Goal: Navigation & Orientation: Find specific page/section

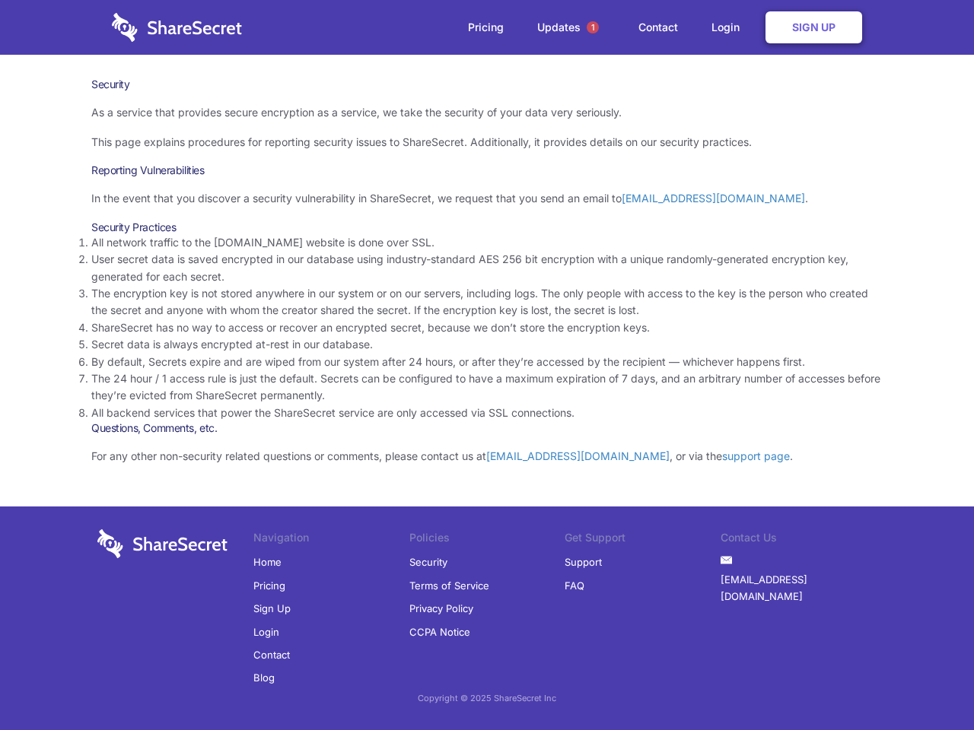
click at [487, 365] on li "By default, Secrets expire and are wiped from our system after 24 hours, or aft…" at bounding box center [486, 362] width 791 height 17
click at [593, 27] on span "1" at bounding box center [592, 27] width 12 height 12
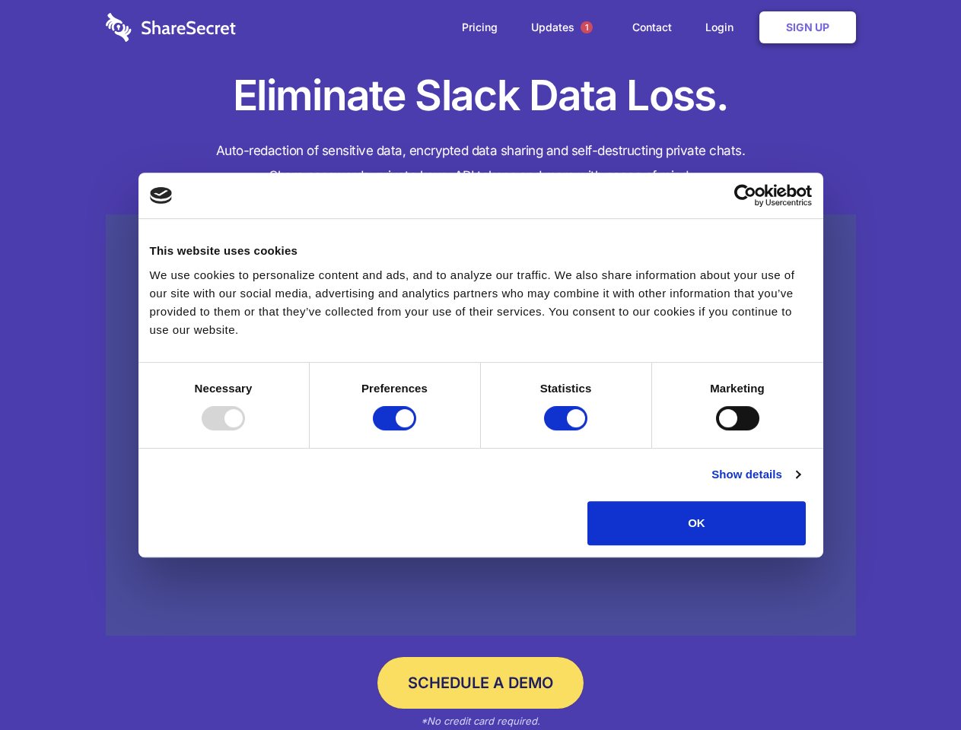
click at [245, 431] on div at bounding box center [223, 418] width 43 height 24
click at [416, 431] on input "Preferences" at bounding box center [394, 418] width 43 height 24
checkbox input "false"
click at [567, 431] on input "Statistics" at bounding box center [565, 418] width 43 height 24
checkbox input "false"
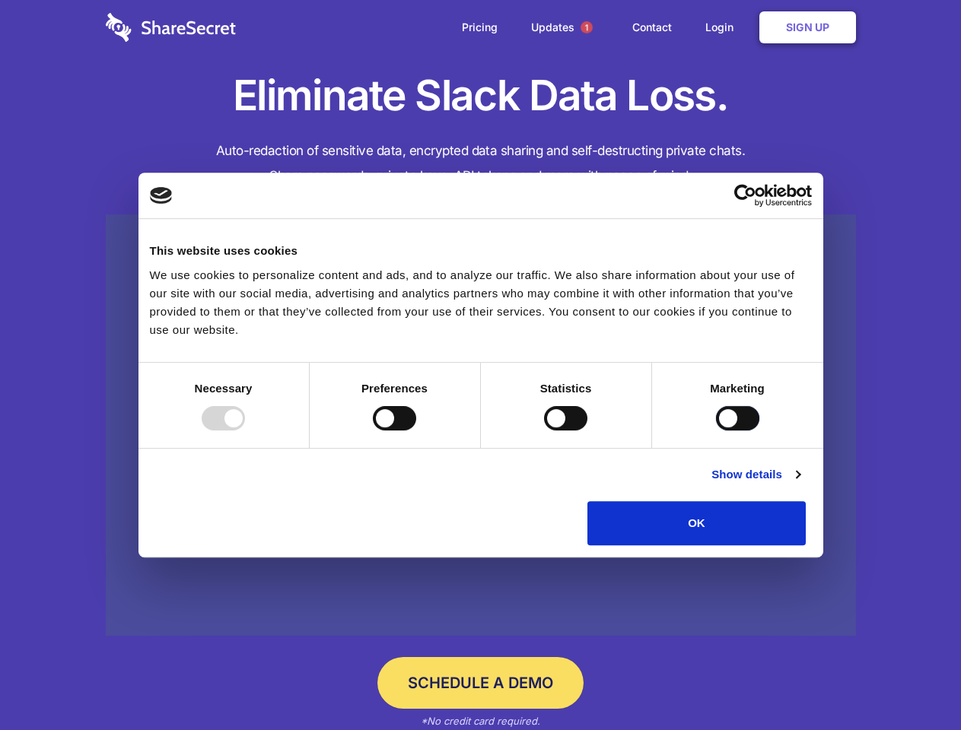
click at [716, 431] on input "Marketing" at bounding box center [737, 418] width 43 height 24
checkbox input "true"
click at [799, 484] on link "Show details" at bounding box center [755, 475] width 88 height 18
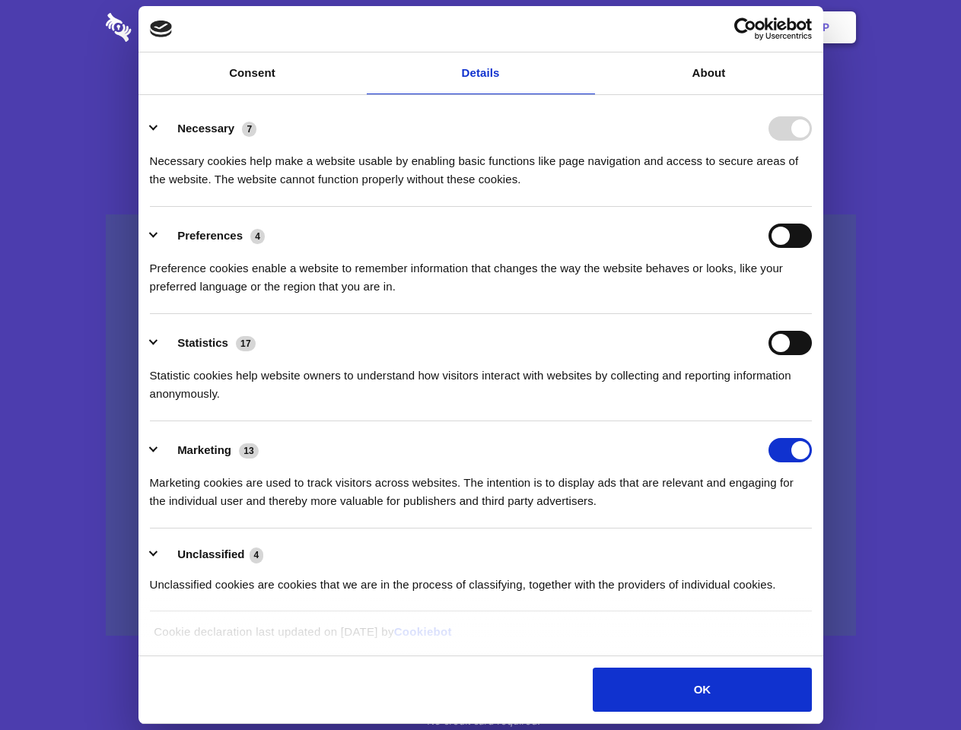
click at [812, 207] on li "Necessary 7 Necessary cookies help make a website usable by enabling basic func…" at bounding box center [481, 153] width 662 height 107
click at [586, 27] on span "1" at bounding box center [586, 27] width 12 height 12
